Goal: Task Accomplishment & Management: Complete application form

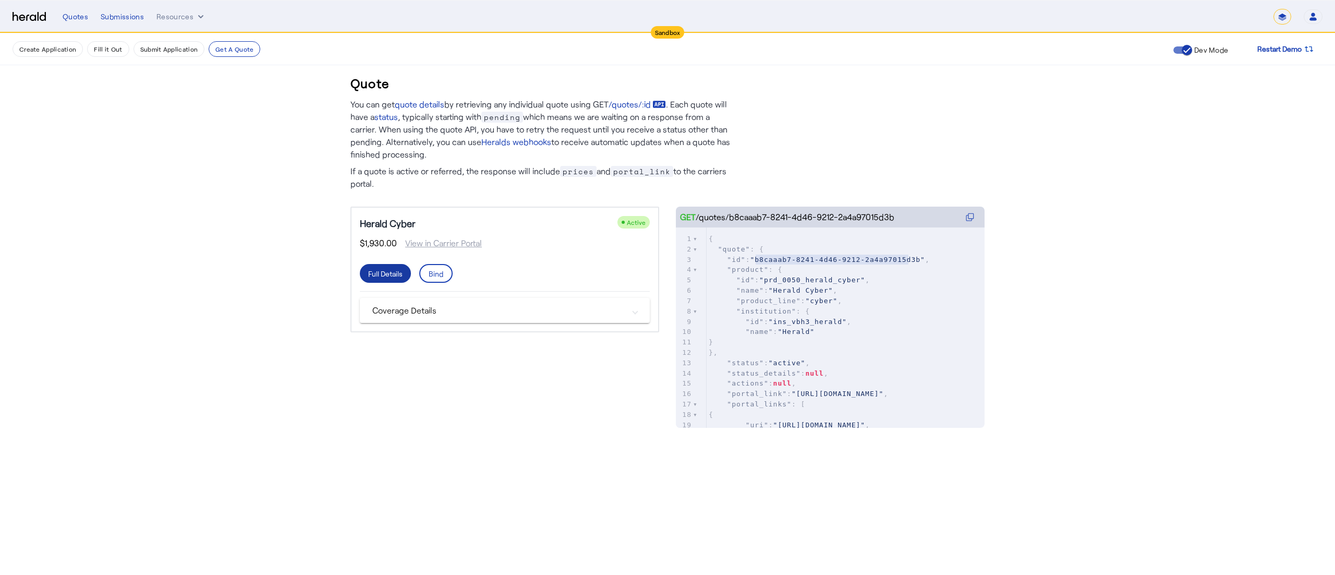
click at [387, 283] on span at bounding box center [385, 273] width 51 height 25
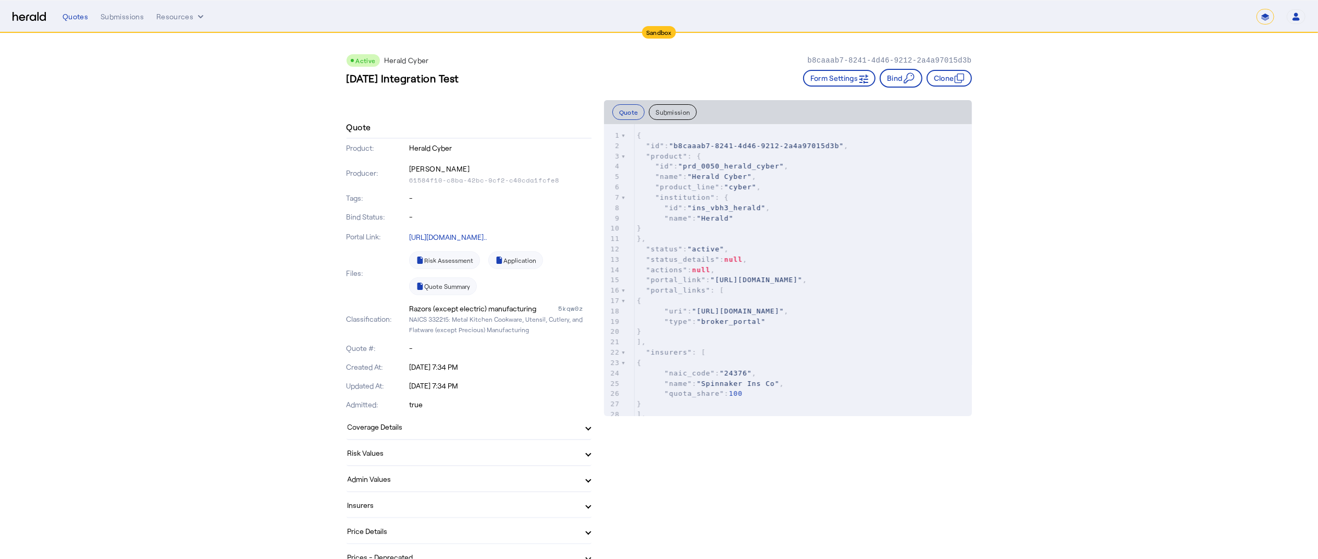
click at [507, 442] on mat-expansion-panel-header "Risk Values" at bounding box center [469, 452] width 245 height 25
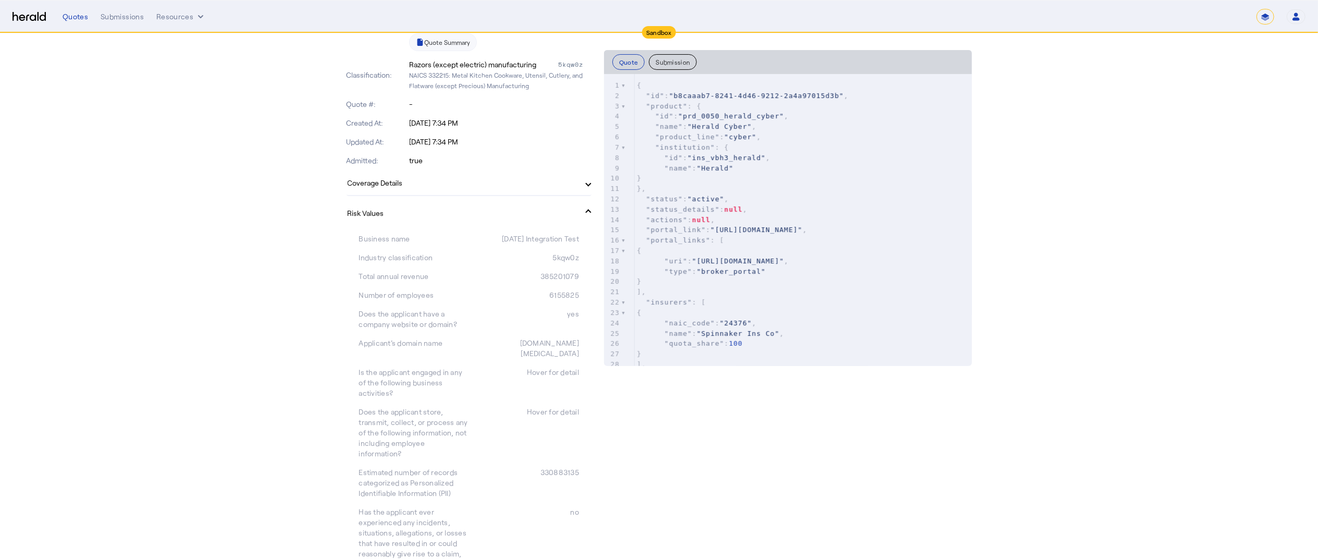
scroll to position [240, 0]
click at [592, 202] on mat-expansion-panel-header "Risk Values" at bounding box center [469, 216] width 245 height 33
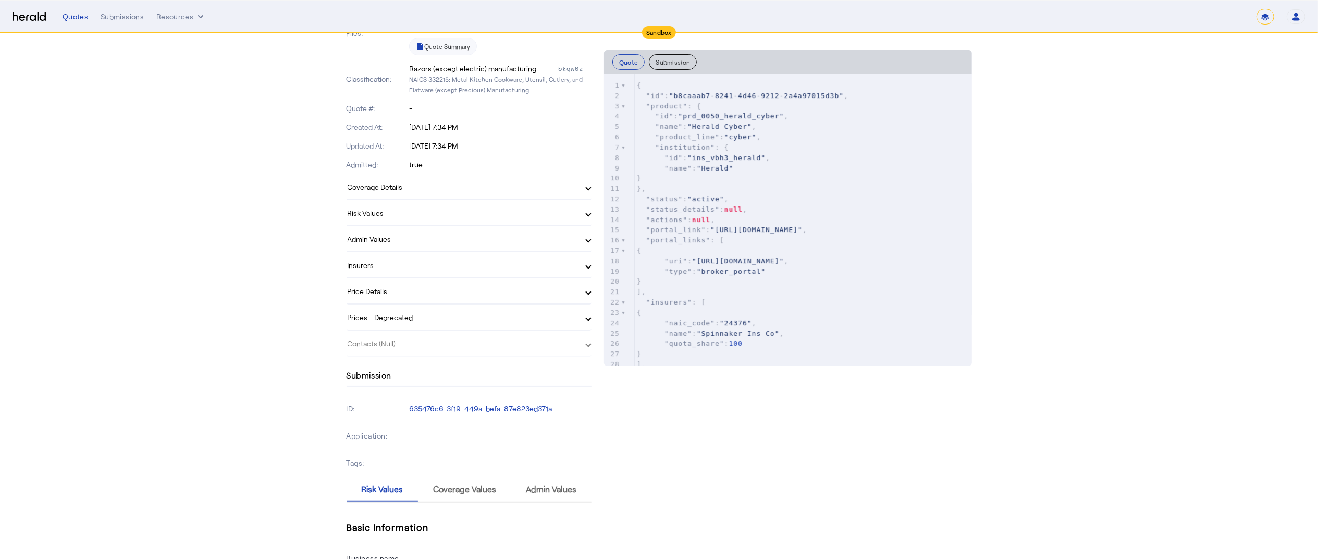
click at [592, 194] on mat-expansion-panel-header "Coverage Details" at bounding box center [469, 186] width 245 height 25
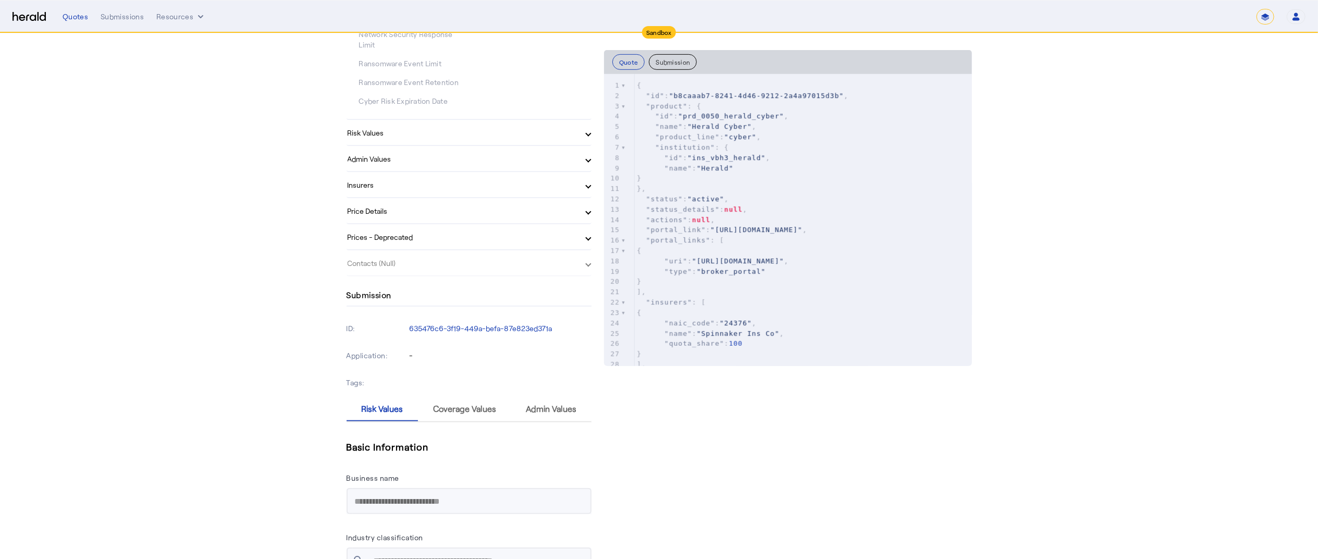
scroll to position [646, 0]
click at [587, 169] on mat-expansion-panel-header "Admin Values" at bounding box center [469, 161] width 245 height 25
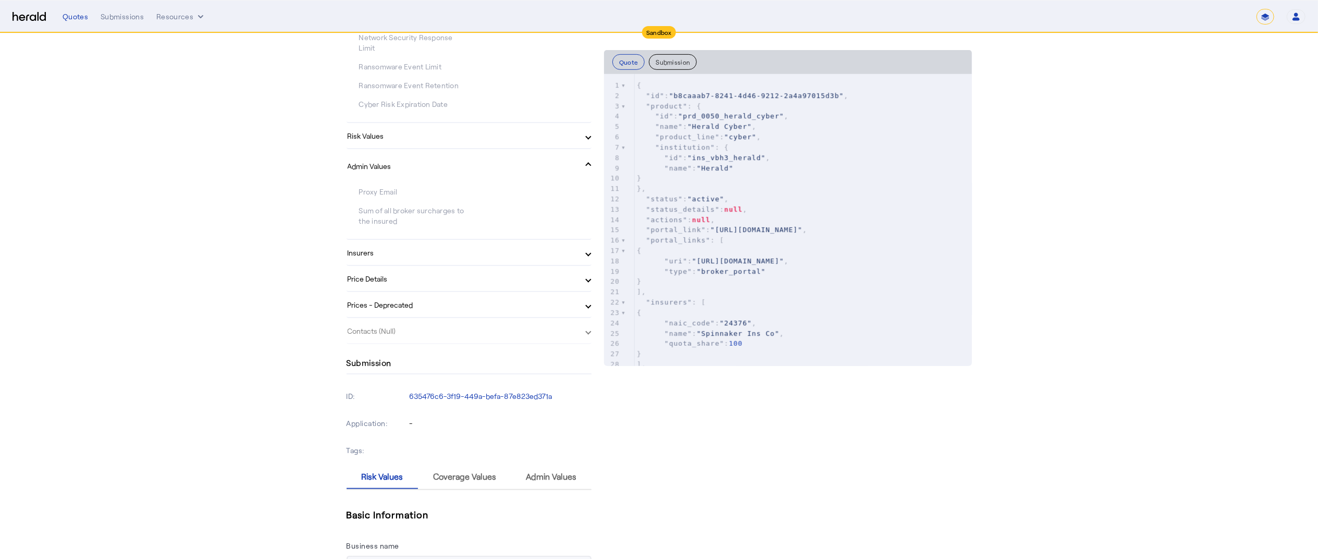
click at [587, 169] on span "Admin Values" at bounding box center [467, 166] width 239 height 11
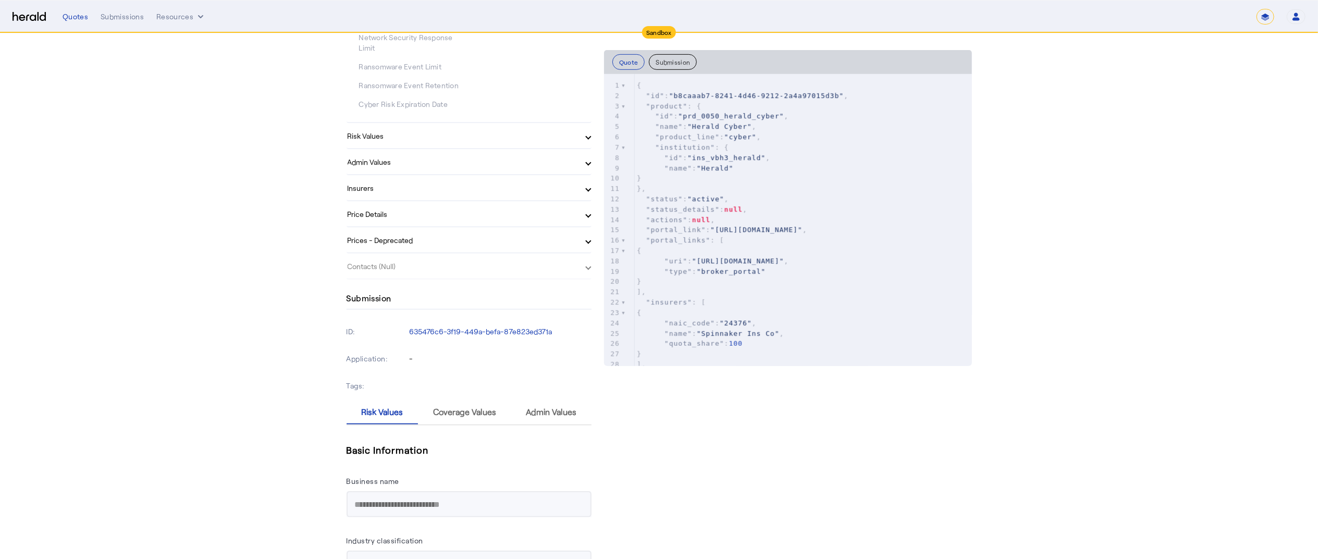
click at [460, 145] on mat-expansion-panel-header "Risk Values" at bounding box center [469, 135] width 245 height 25
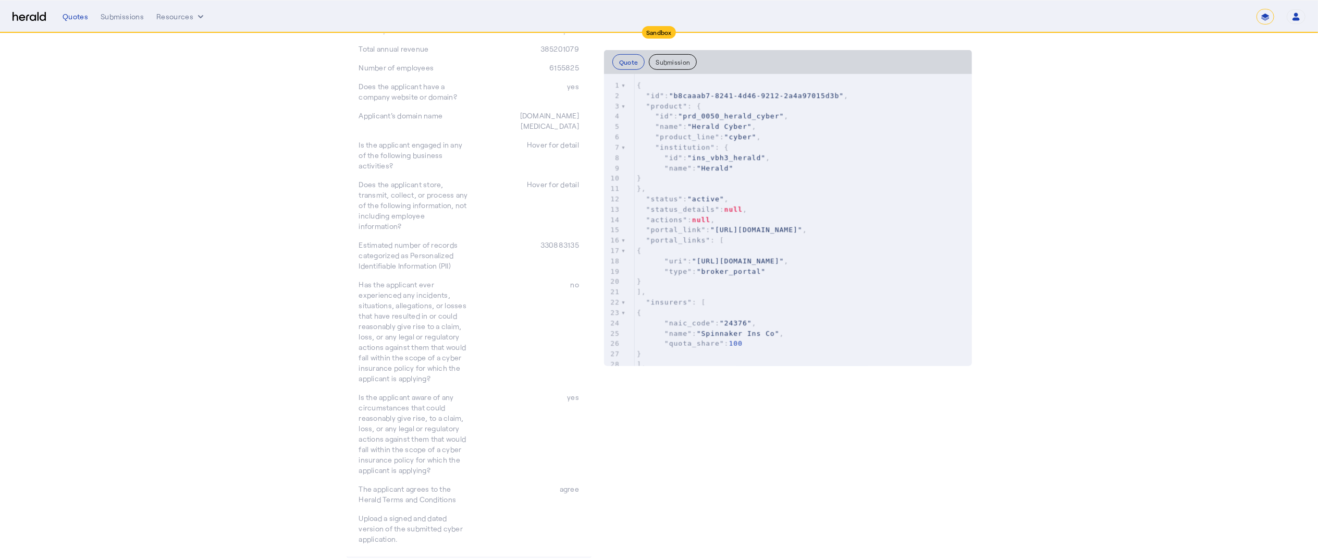
scroll to position [792, 0]
click at [543, 241] on div "["Personal Information"]" at bounding box center [533, 240] width 82 height 13
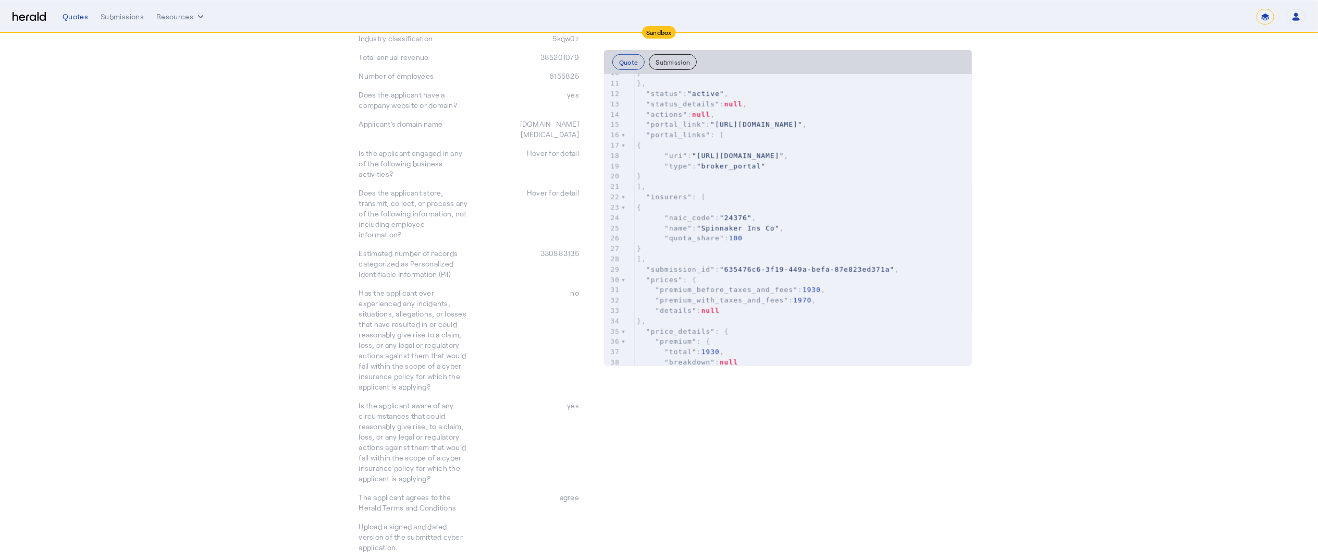
scroll to position [274, 0]
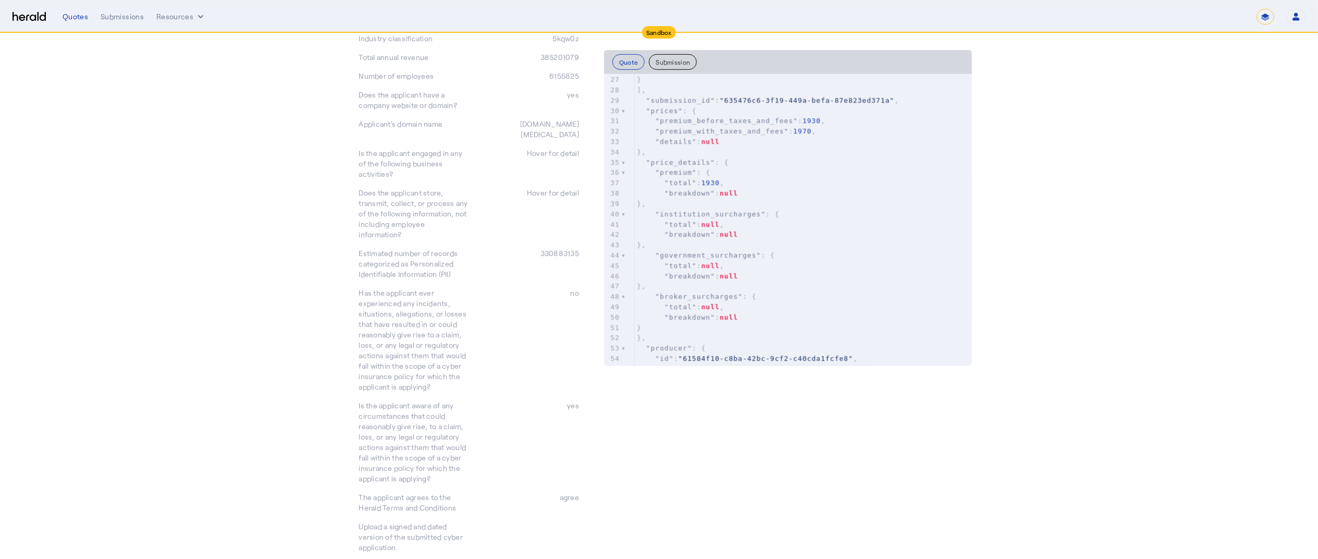
click at [178, 23] on div "Quotes Submissions Resources ******* Open user menu [PERSON_NAME] Herald API Pr…" at bounding box center [684, 17] width 1243 height 16
click at [176, 21] on button "Resources" at bounding box center [181, 16] width 50 height 10
click at [178, 33] on span "Herald Request Builder" at bounding box center [210, 38] width 93 height 13
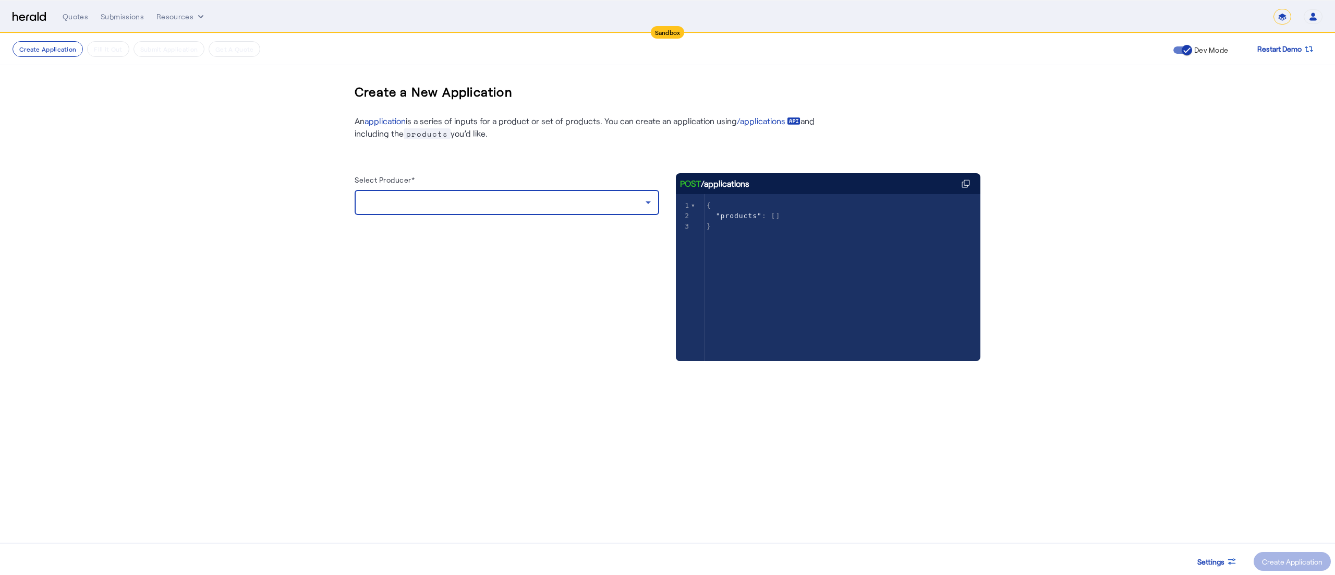
click at [565, 200] on div at bounding box center [504, 202] width 283 height 13
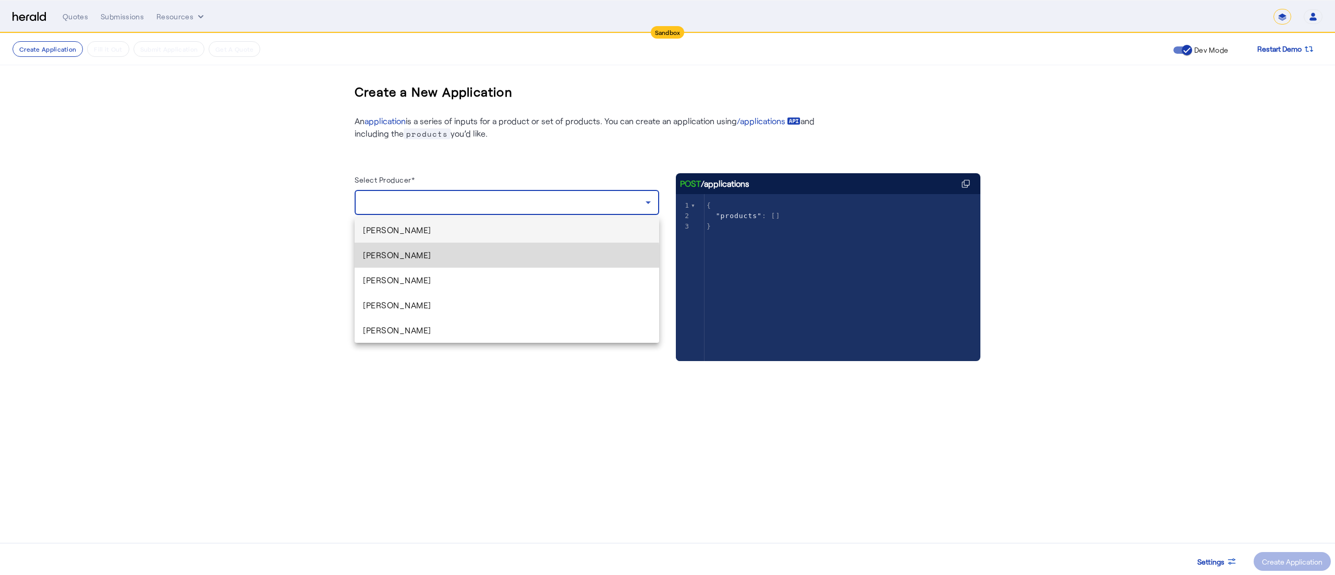
click at [474, 264] on mat-option "[PERSON_NAME]" at bounding box center [507, 254] width 304 height 25
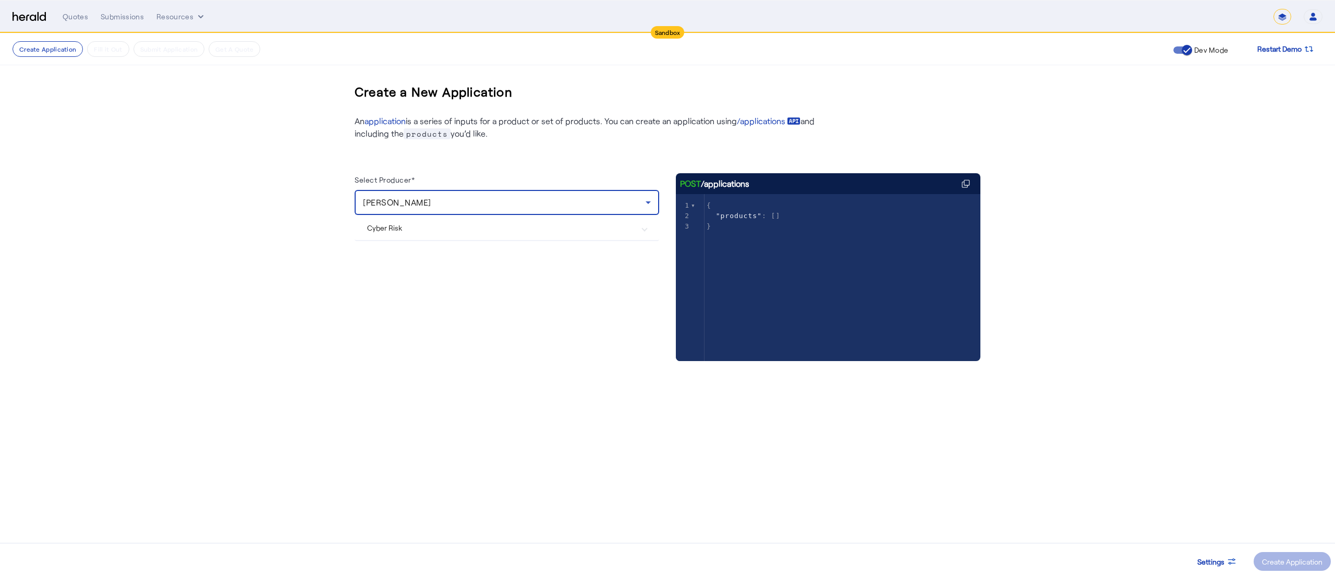
click at [445, 227] on Risk "Cyber Risk" at bounding box center [500, 227] width 267 height 11
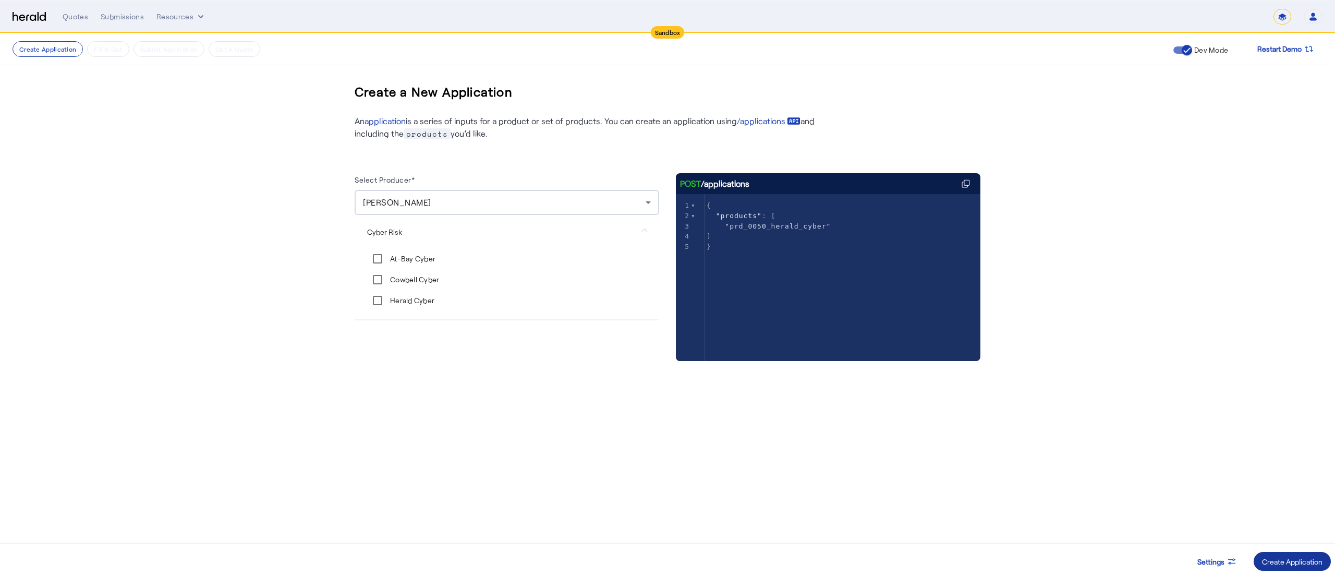
click at [1268, 559] on div "Create Application" at bounding box center [1292, 561] width 60 height 11
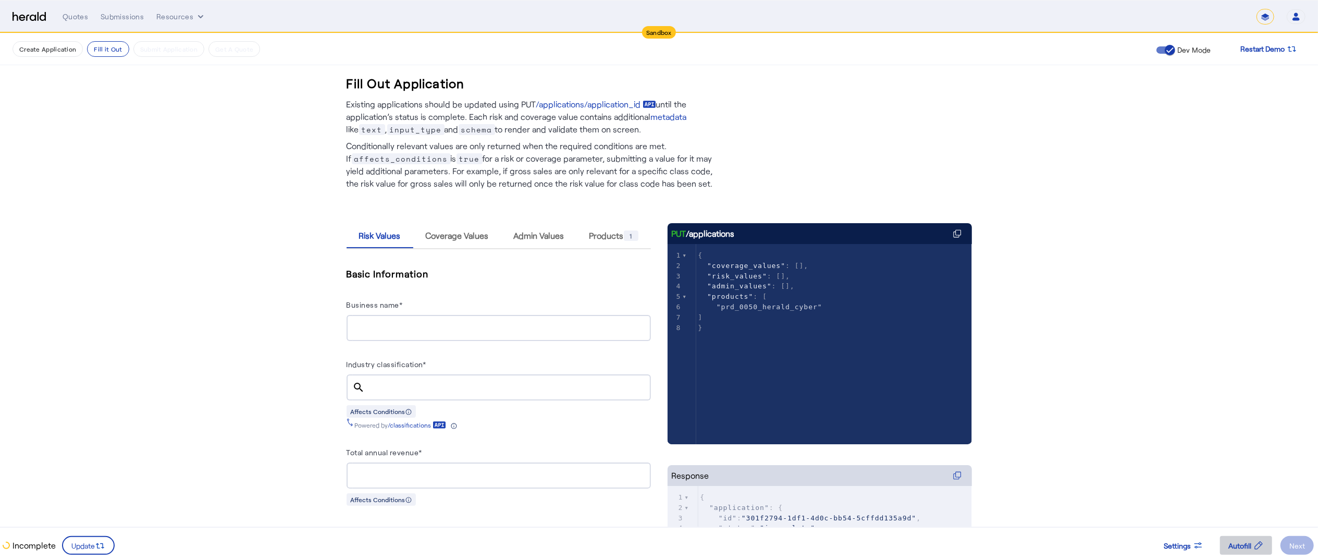
click at [1250, 535] on span at bounding box center [1246, 545] width 52 height 25
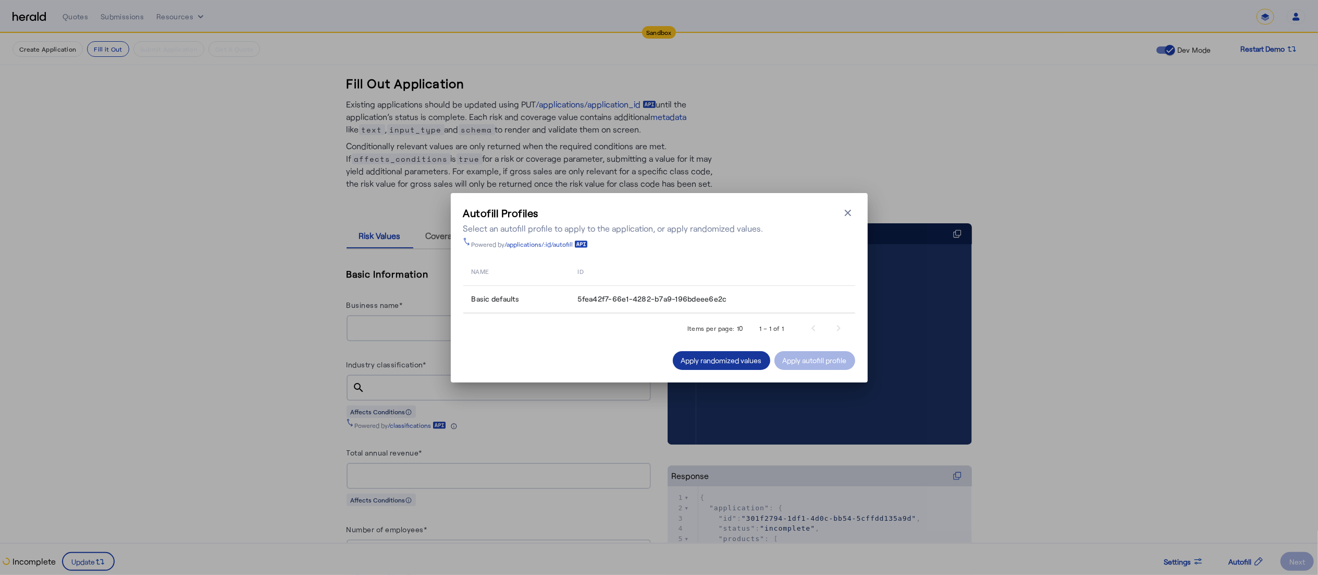
click at [691, 359] on div "Apply randomized values" at bounding box center [721, 360] width 81 height 11
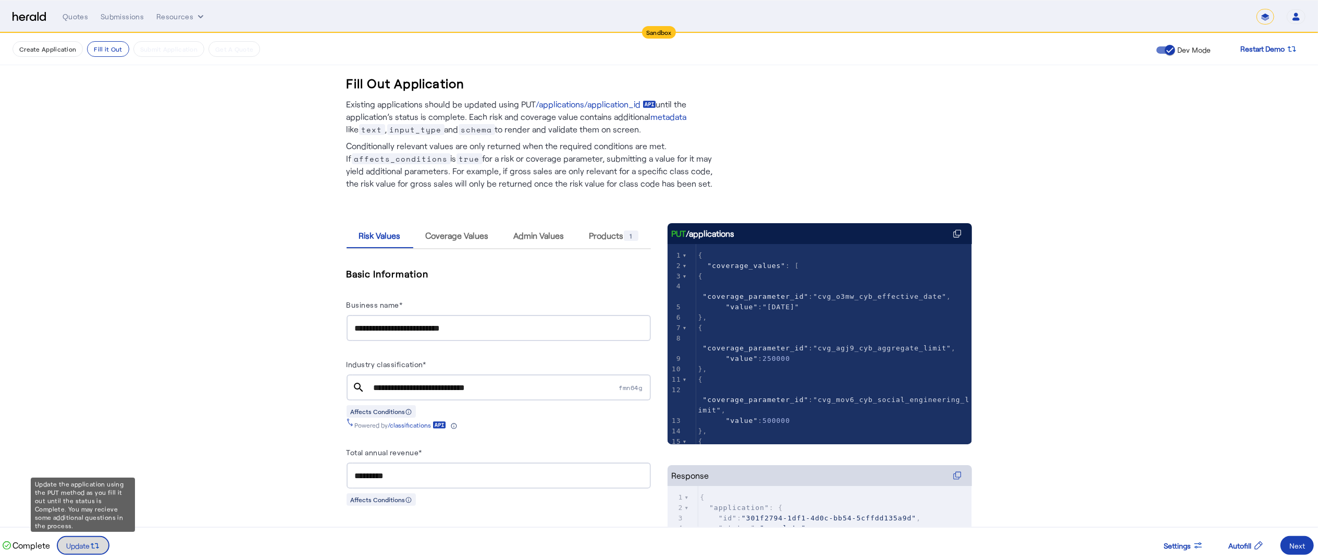
click at [93, 546] on icon at bounding box center [95, 546] width 10 height 10
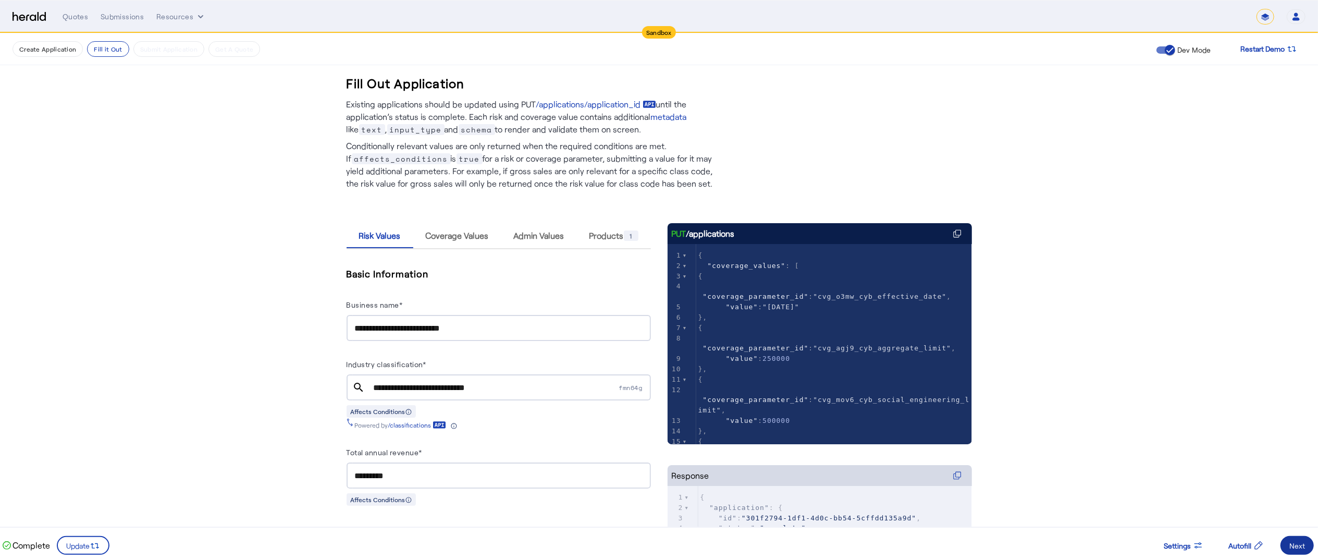
click at [1310, 552] on span at bounding box center [1297, 545] width 33 height 25
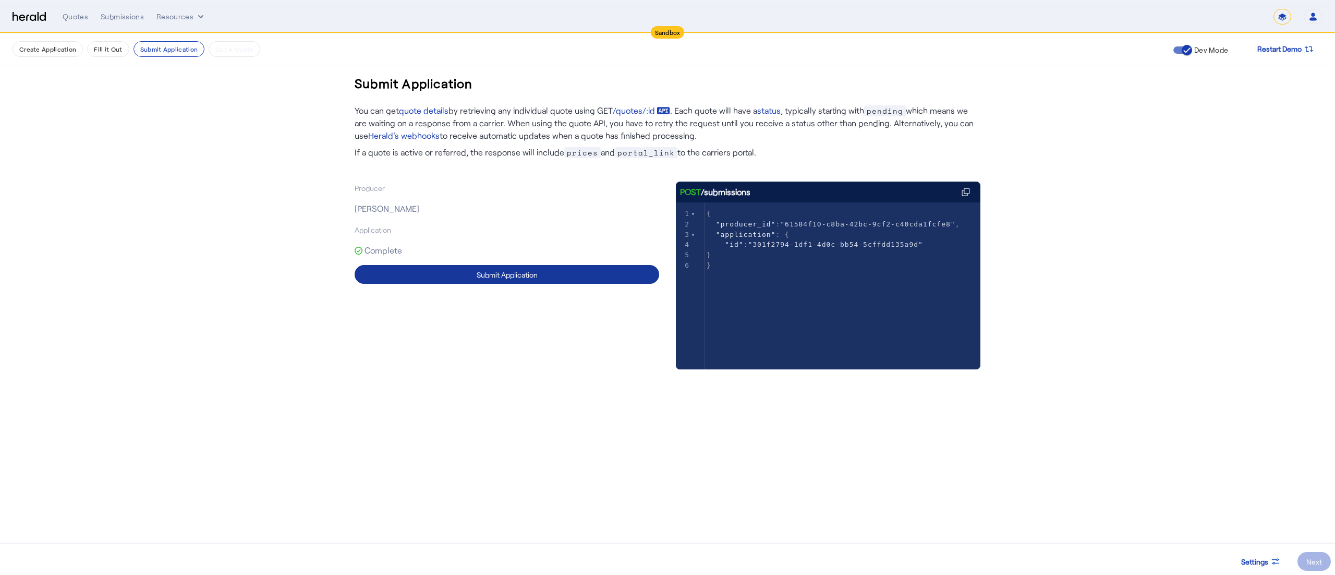
click at [589, 282] on span at bounding box center [507, 274] width 304 height 25
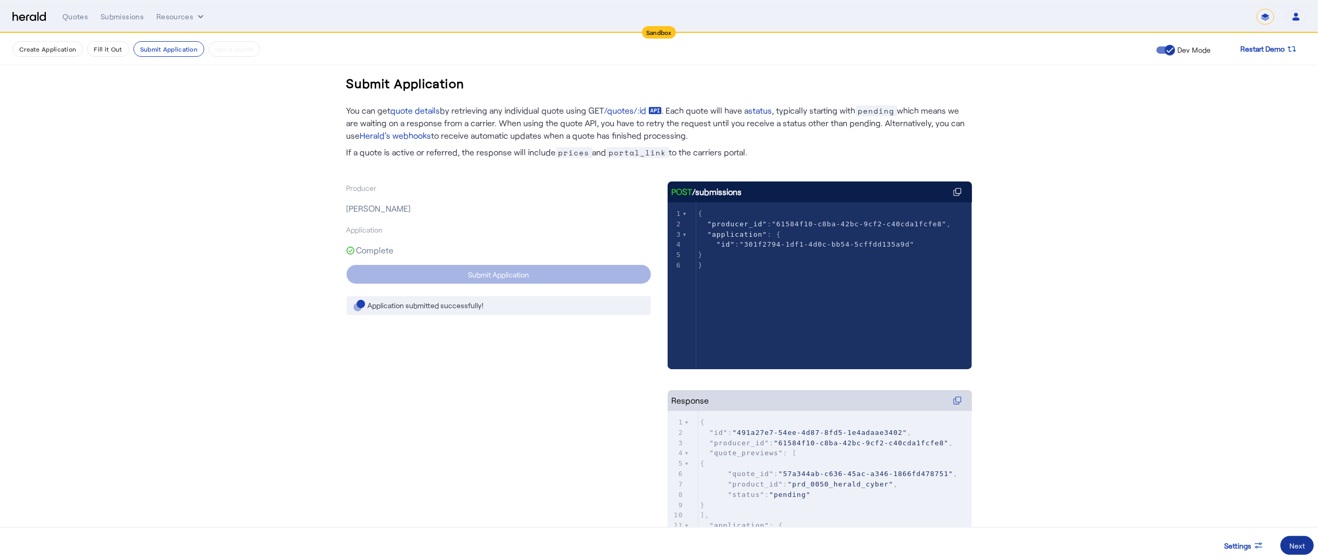
click at [1306, 543] on span at bounding box center [1297, 545] width 33 height 25
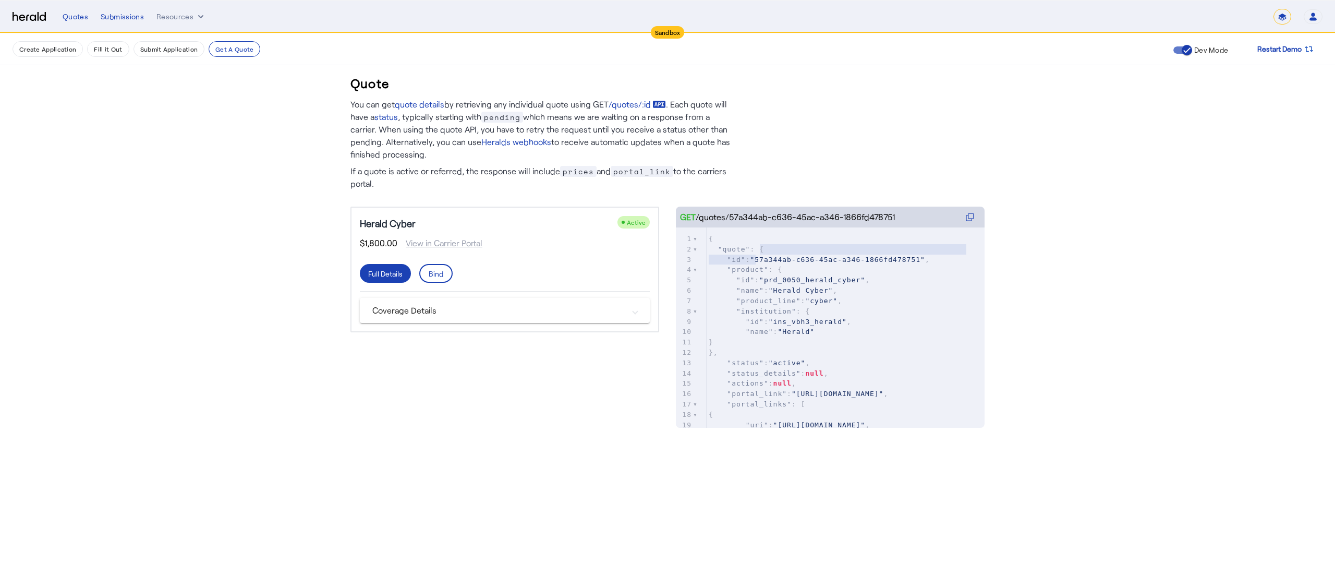
type textarea "**********"
drag, startPoint x: 754, startPoint y: 256, endPoint x: 908, endPoint y: 259, distance: 153.8
click at [908, 259] on span ""57a344ab-c636-45ac-a346-1866fd478751"" at bounding box center [837, 259] width 175 height 8
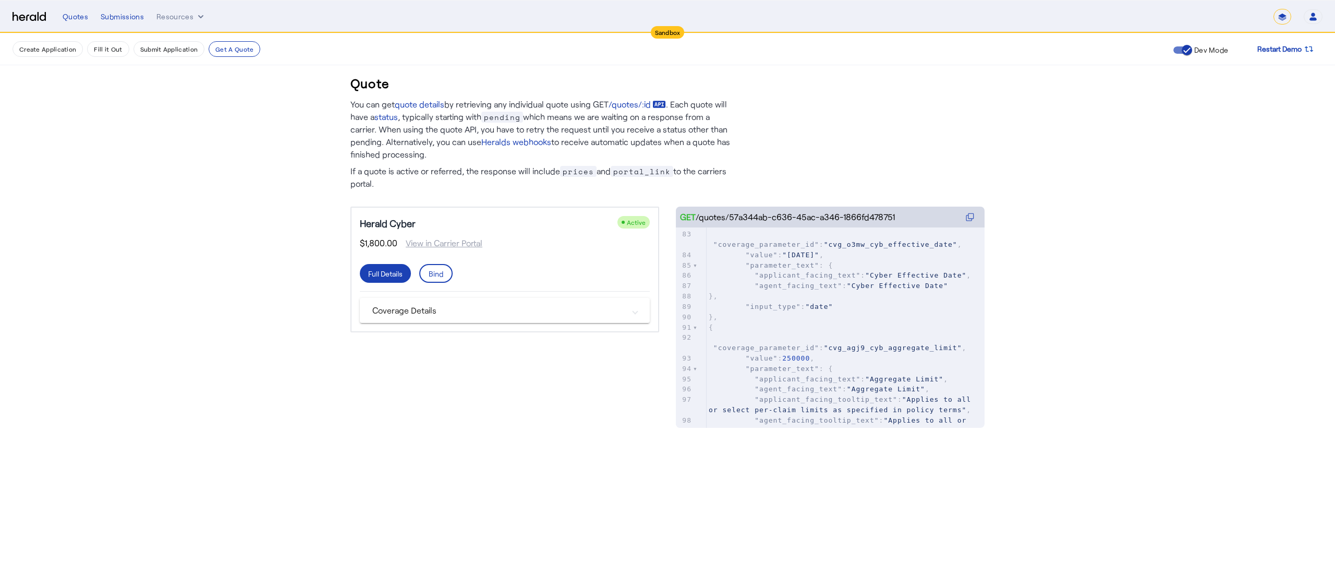
scroll to position [1116, 0]
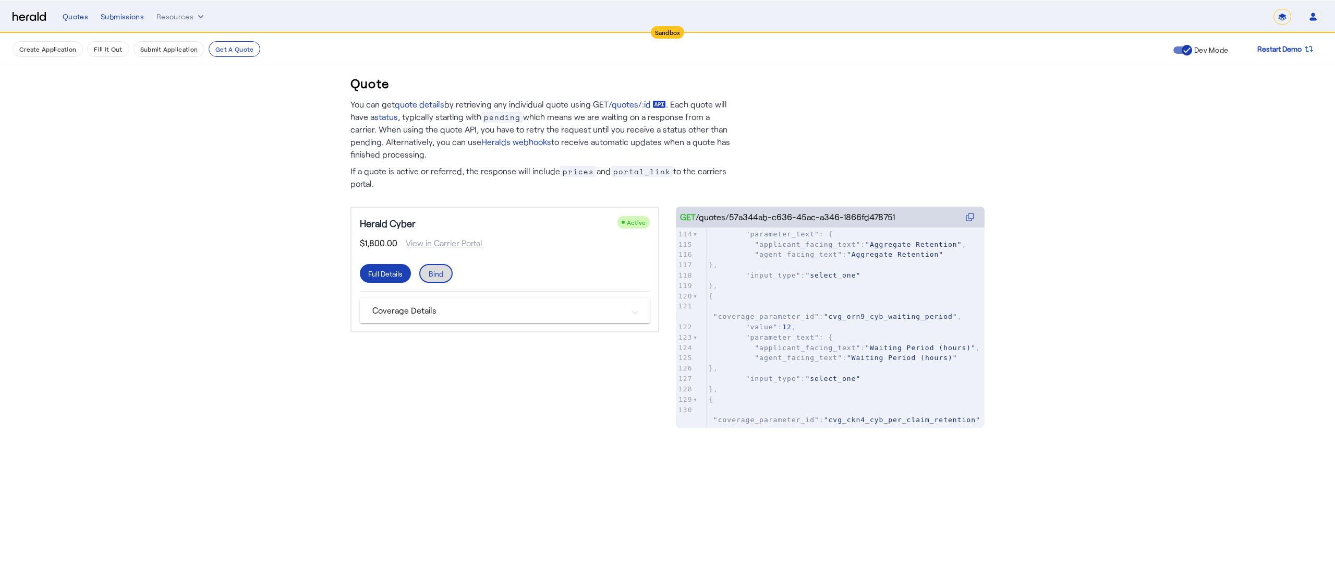
click at [424, 262] on span at bounding box center [435, 273] width 31 height 25
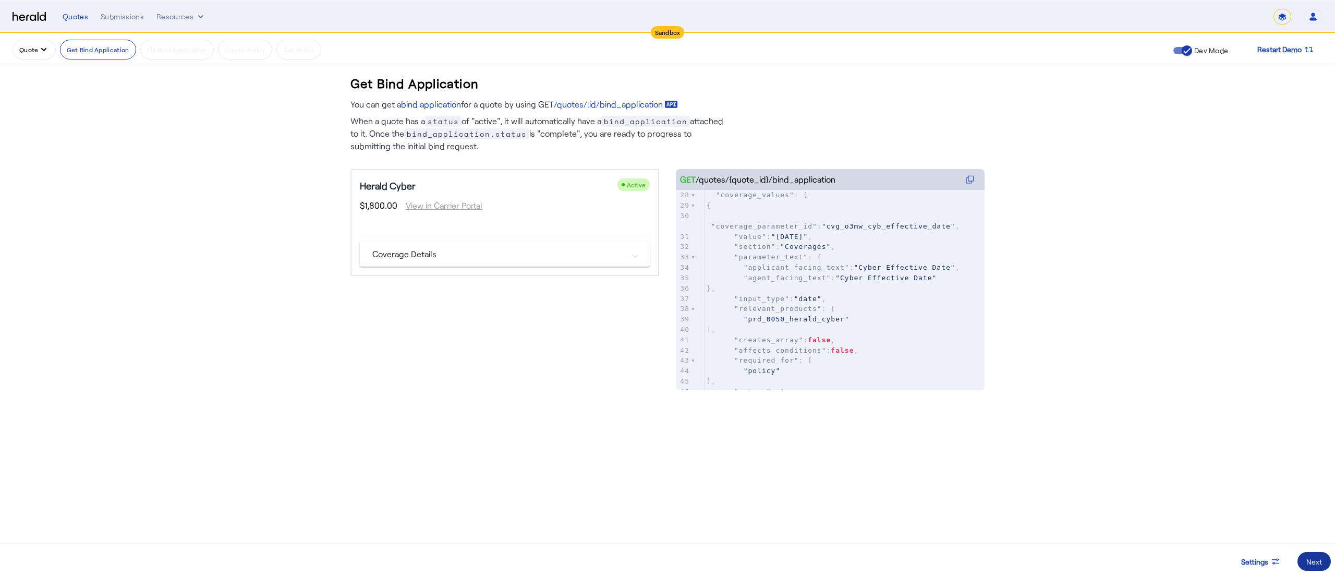
click at [1310, 556] on div "Next" at bounding box center [1314, 561] width 16 height 11
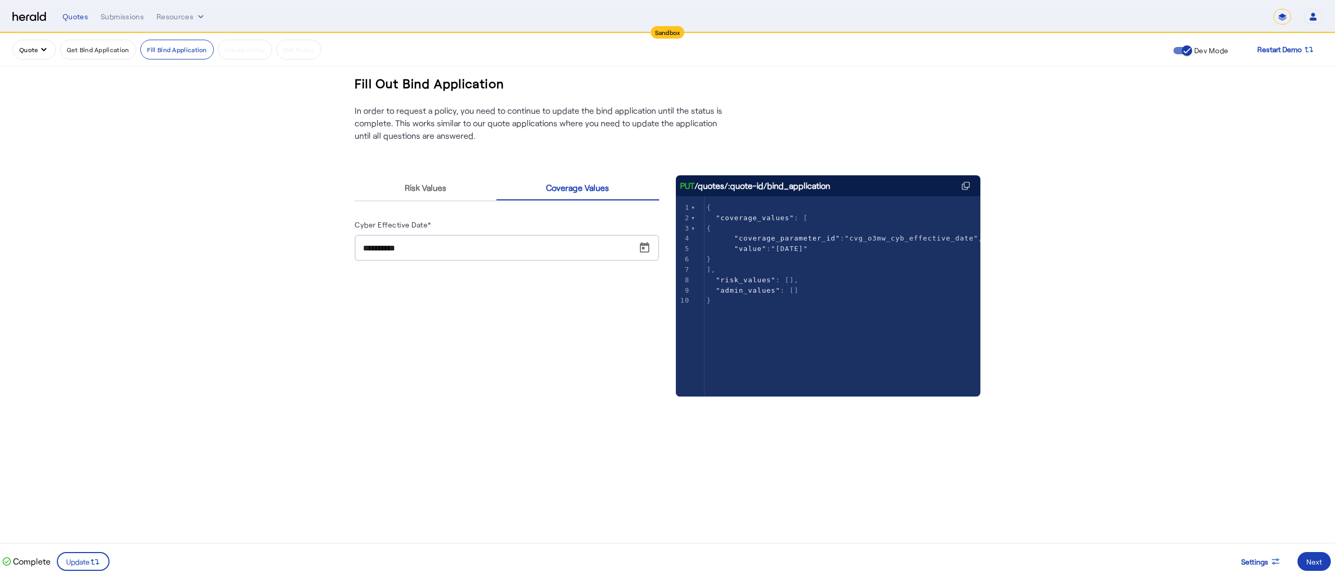
click at [40, 47] on icon "quote dropdown menu" at bounding box center [44, 49] width 10 height 10
click at [32, 149] on span "Get A Quote" at bounding box center [59, 151] width 76 height 13
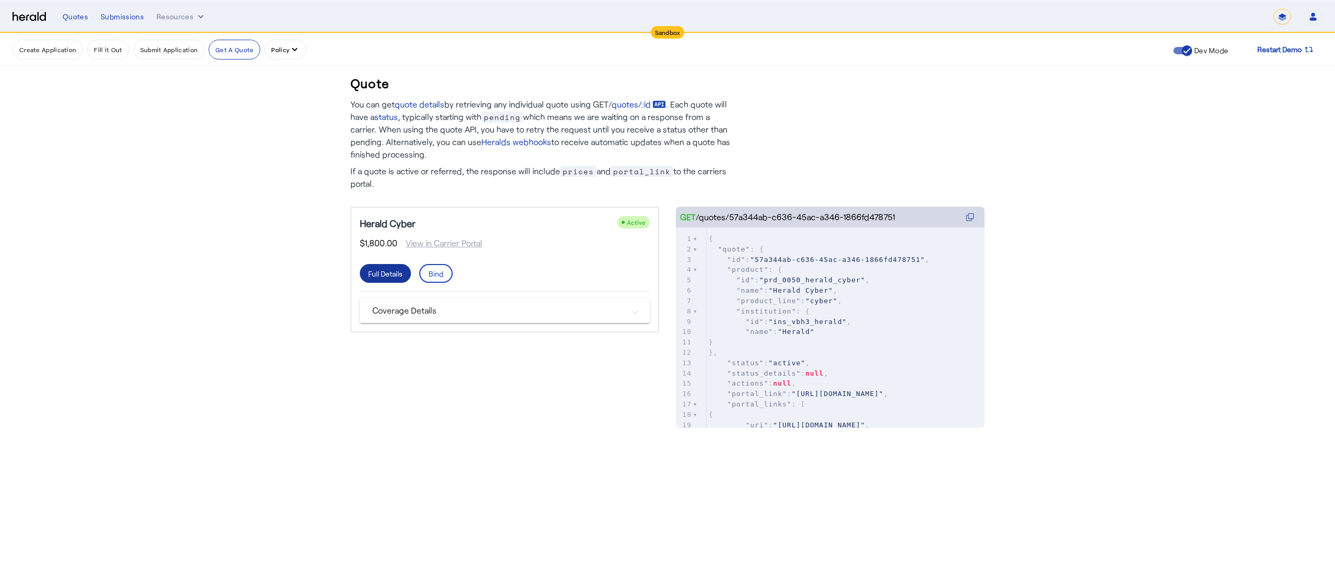
click at [388, 274] on div "Full Details" at bounding box center [385, 273] width 34 height 11
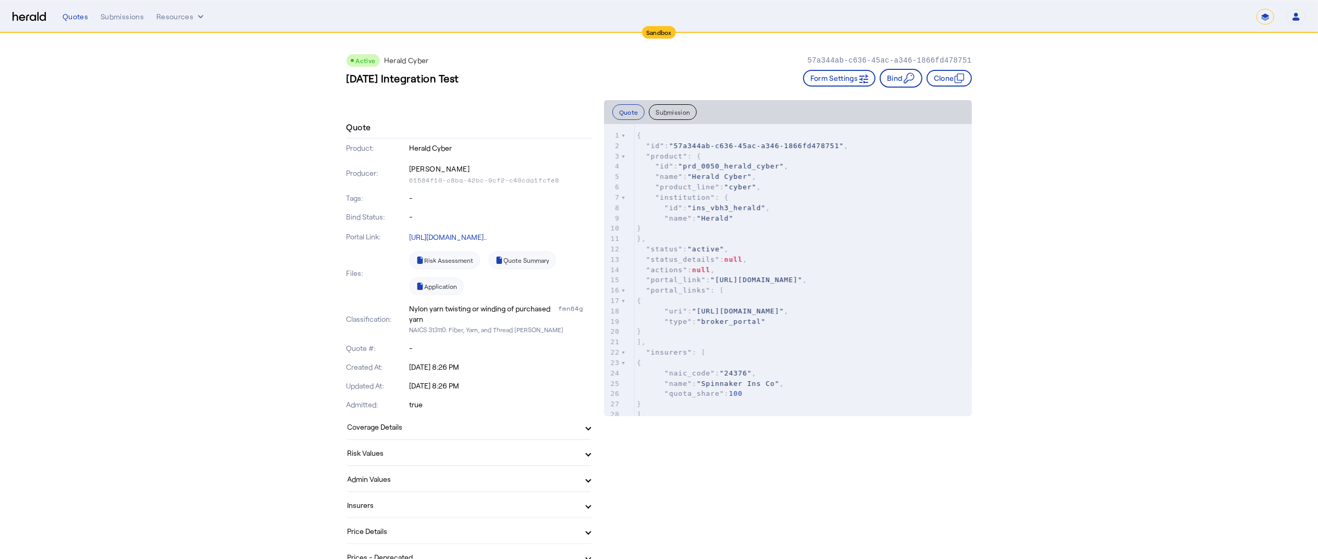
click at [402, 79] on h3 "[DATE] Integration Test" at bounding box center [403, 78] width 113 height 15
copy h3 "[DATE] Integration Test"
